Goal: Find specific page/section

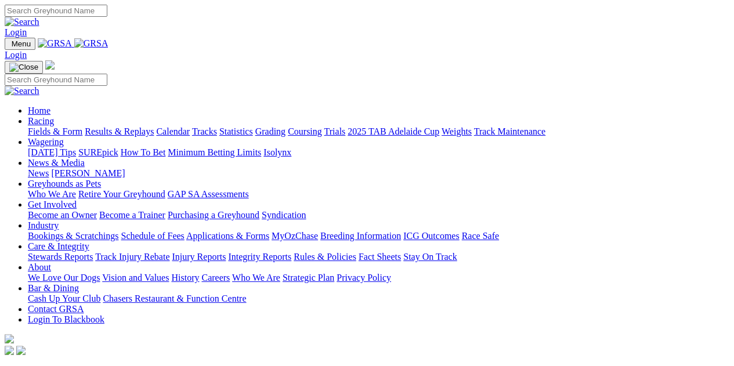
click at [55, 126] on link "Fields & Form" at bounding box center [55, 131] width 55 height 10
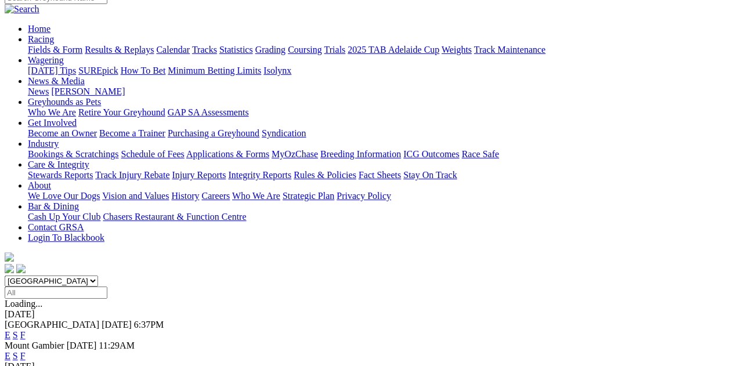
scroll to position [116, 0]
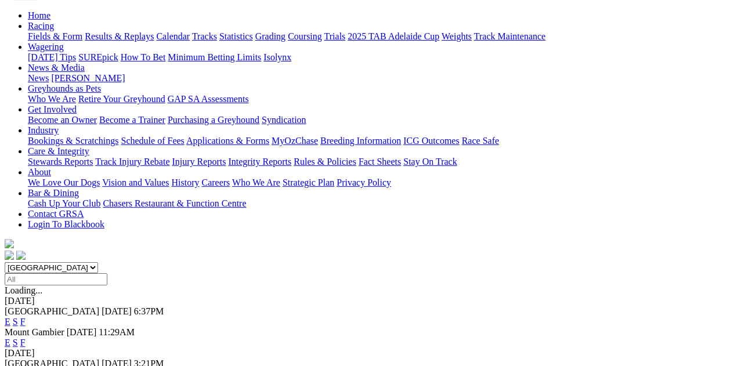
click at [26, 317] on link "F" at bounding box center [22, 322] width 5 height 10
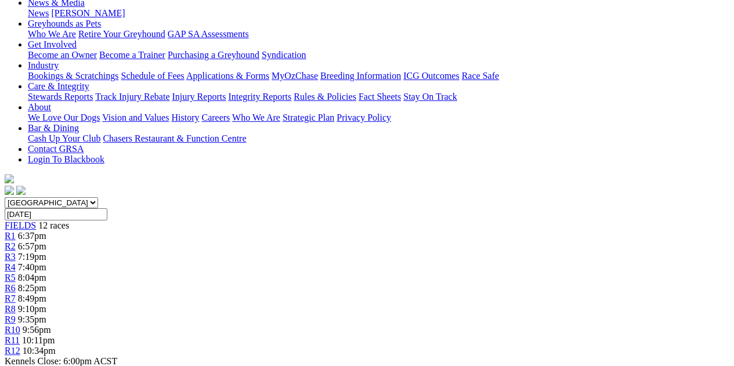
scroll to position [38, 0]
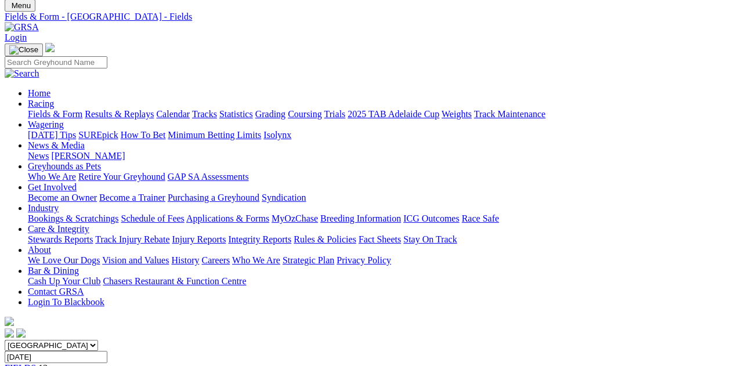
click at [51, 109] on link "Fields & Form" at bounding box center [55, 114] width 55 height 10
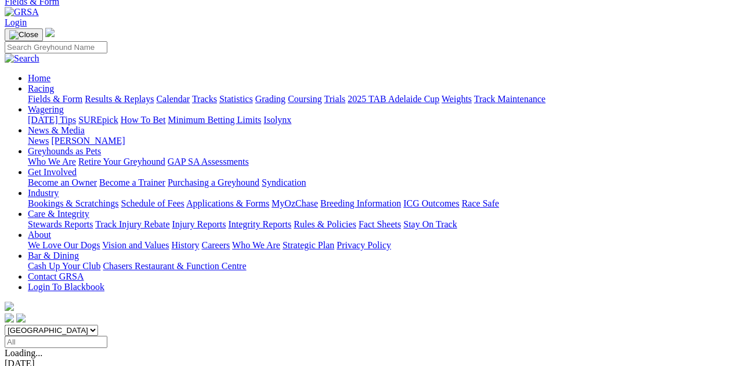
scroll to position [154, 0]
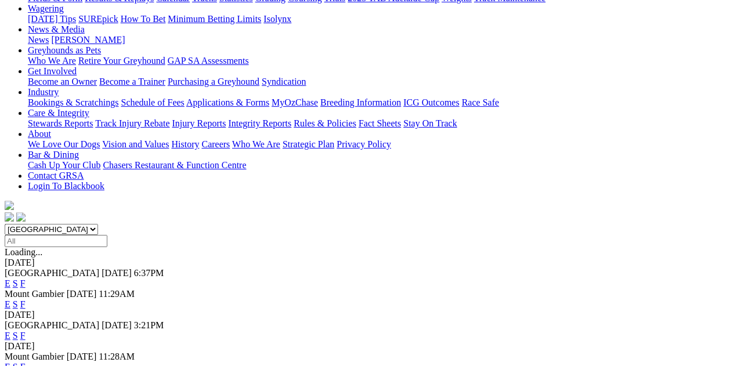
click at [26, 331] on link "F" at bounding box center [22, 336] width 5 height 10
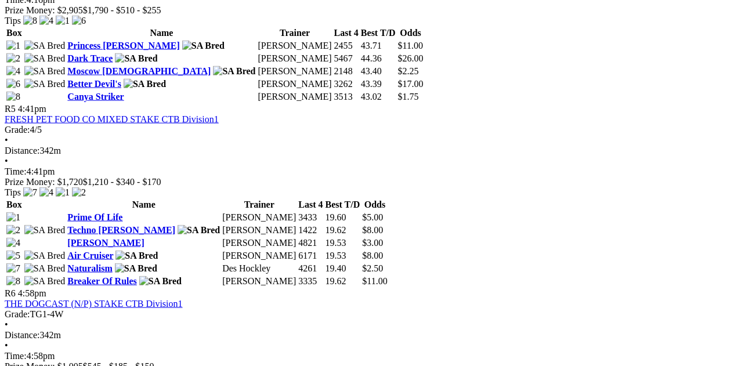
scroll to position [1198, 0]
